Goal: Information Seeking & Learning: Learn about a topic

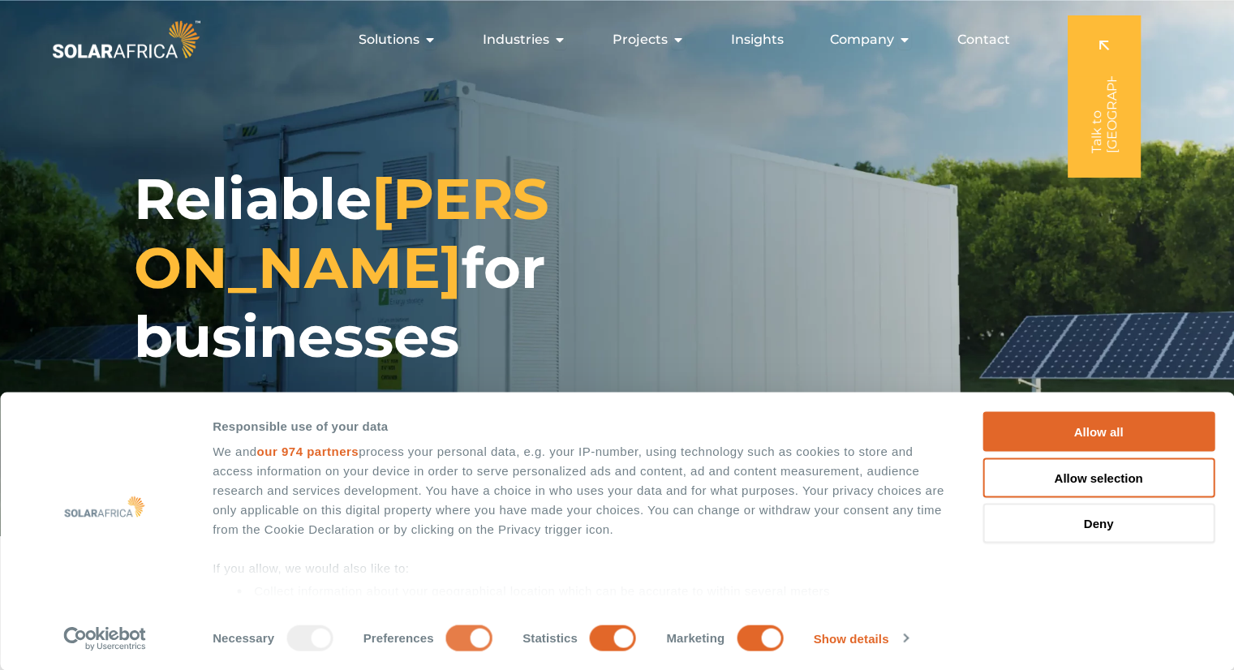
click at [462, 640] on input "Preferences" at bounding box center [469, 638] width 46 height 26
checkbox input "false"
click at [606, 630] on input "Statistics" at bounding box center [613, 638] width 46 height 26
checkbox input "false"
click at [740, 633] on input "Marketing" at bounding box center [760, 638] width 46 height 26
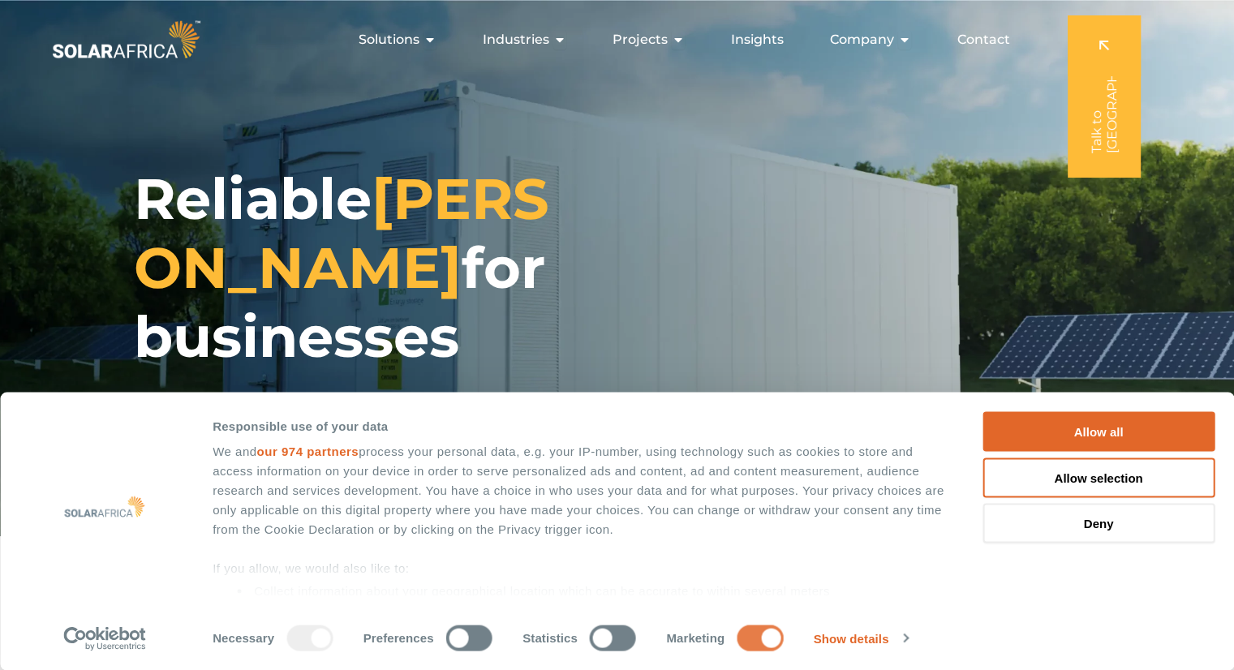
checkbox input "false"
click at [1042, 475] on button "Allow selection" at bounding box center [1098, 478] width 232 height 40
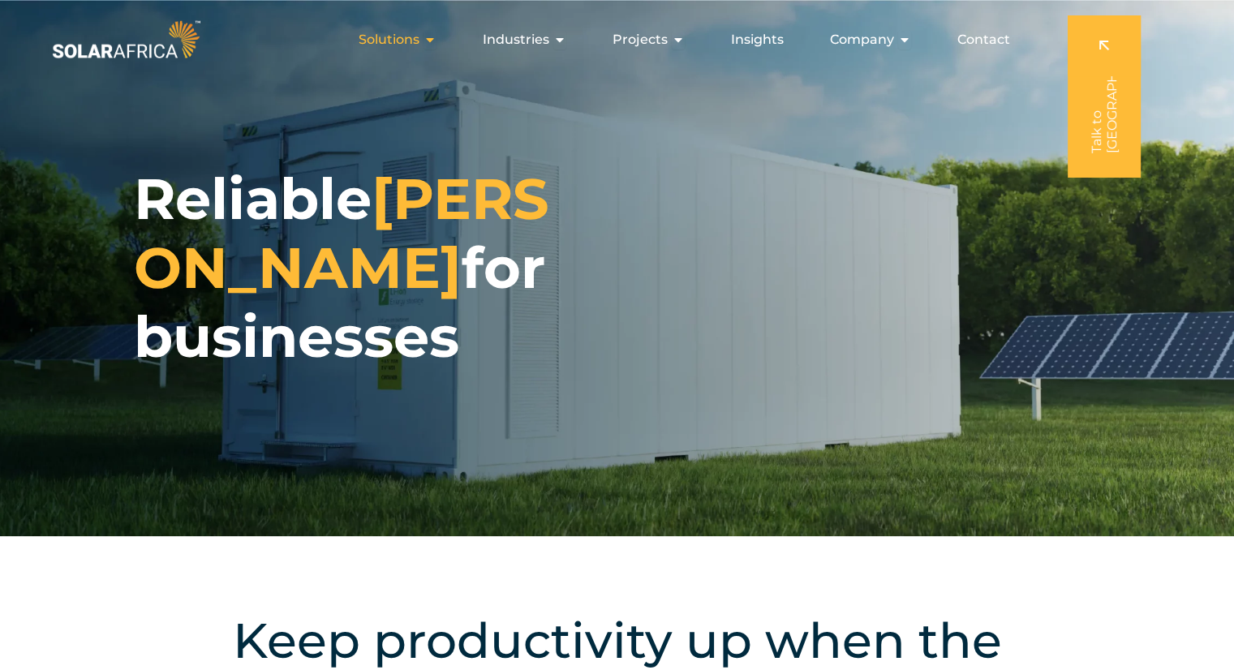
click at [423, 46] on div "Solutions Close Solutions Open Solutions" at bounding box center [398, 40] width 104 height 32
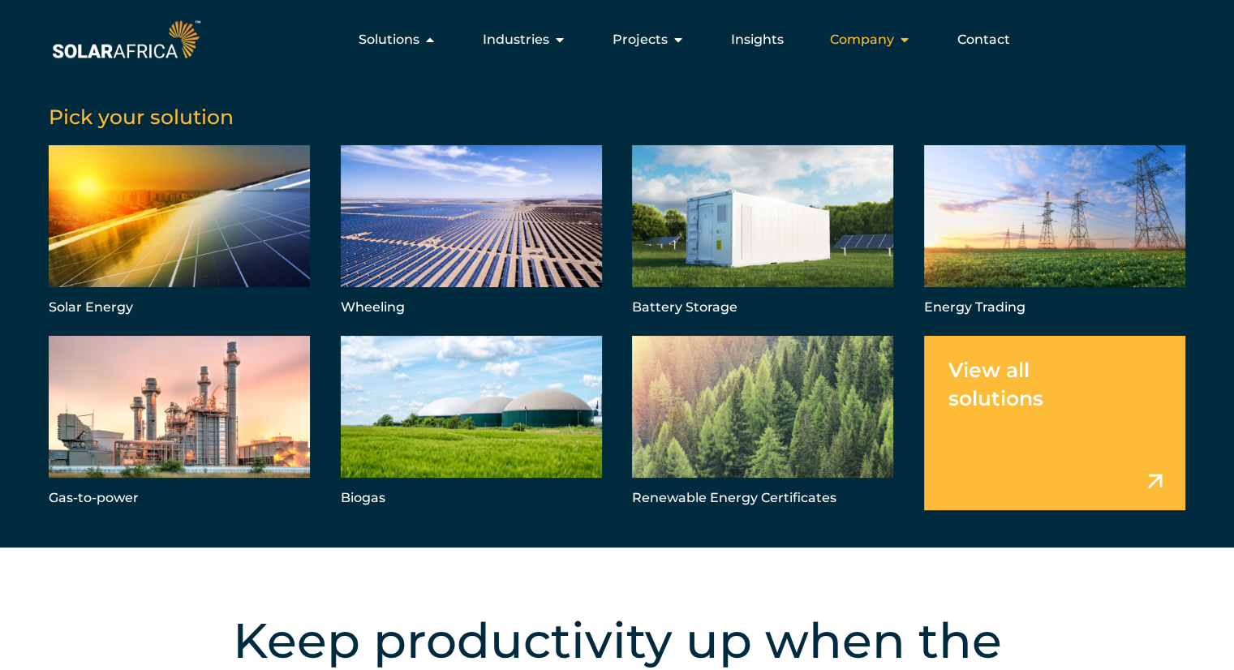
click at [844, 43] on span "Company" at bounding box center [862, 39] width 64 height 19
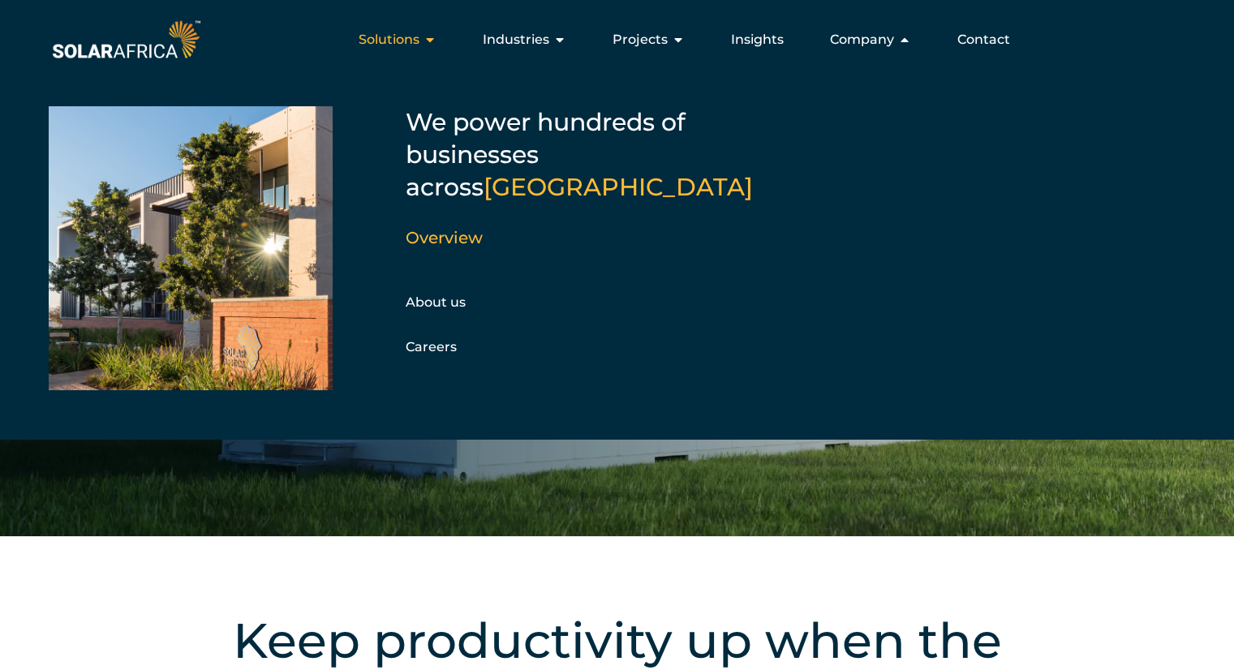
click at [425, 37] on div "Solutions Close Solutions Open Solutions" at bounding box center [398, 40] width 104 height 32
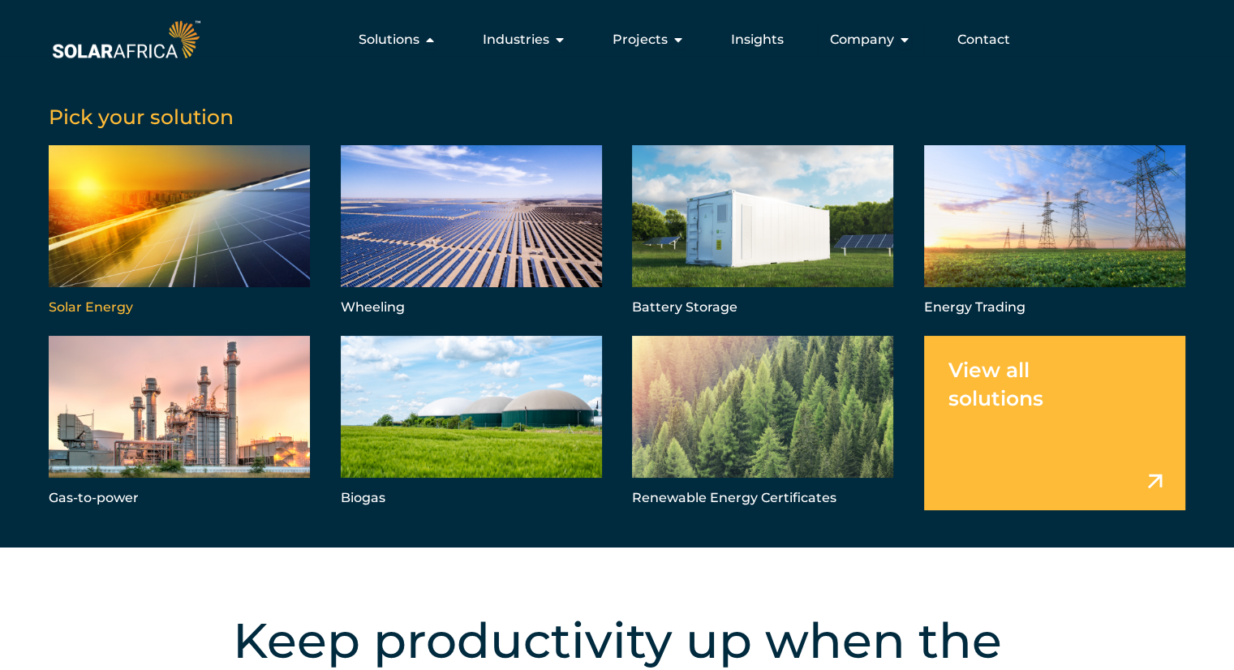
click at [200, 197] on link "Menu" at bounding box center [179, 232] width 261 height 174
